Goal: Task Accomplishment & Management: Use online tool/utility

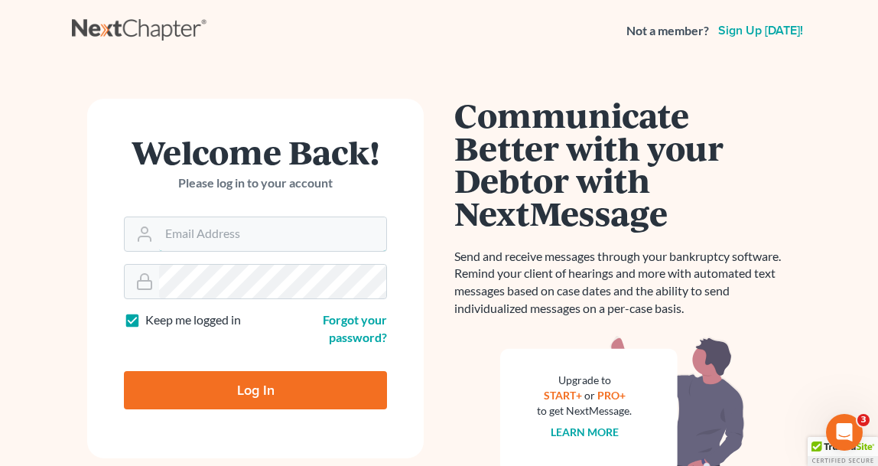
type input "[EMAIL_ADDRESS][DOMAIN_NAME]"
click at [275, 386] on input "Log In" at bounding box center [255, 390] width 263 height 38
type input "Thinking..."
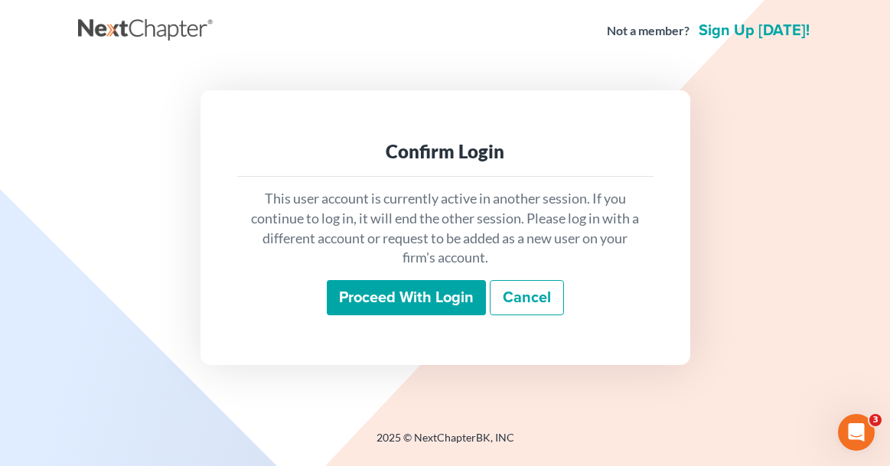
click at [386, 290] on input "Proceed with login" at bounding box center [406, 297] width 159 height 35
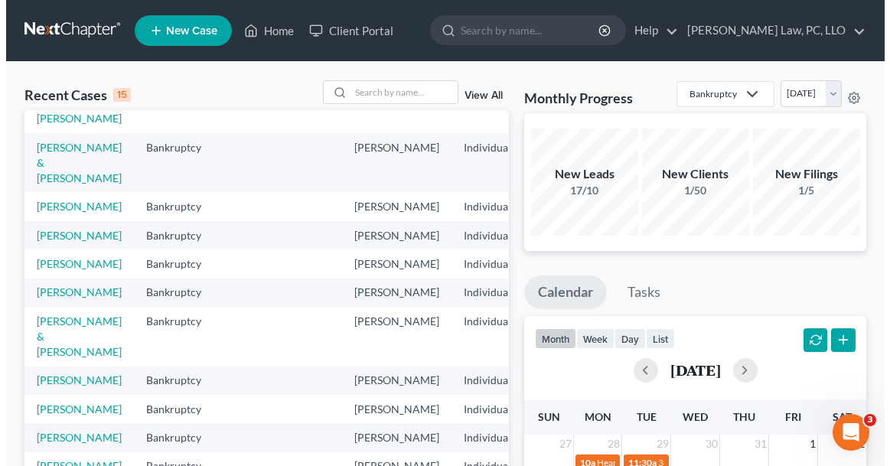
scroll to position [230, 0]
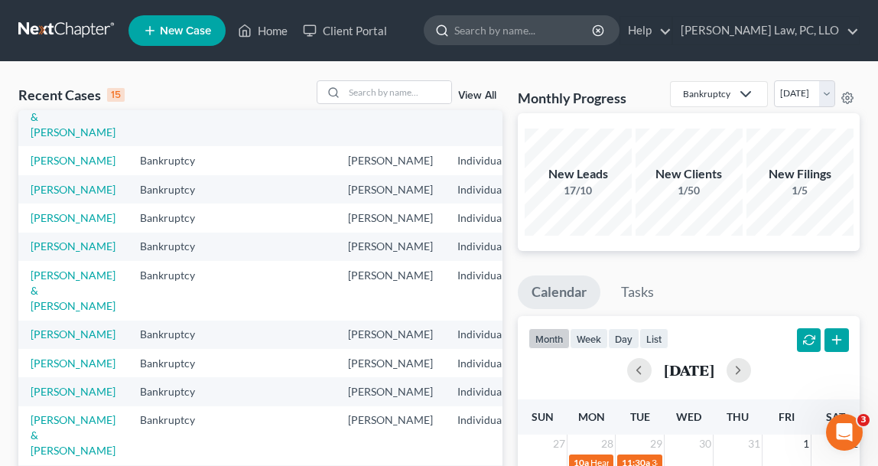
click at [545, 24] on input "search" at bounding box center [524, 30] width 140 height 28
type input "craft"
